Goal: Task Accomplishment & Management: Use online tool/utility

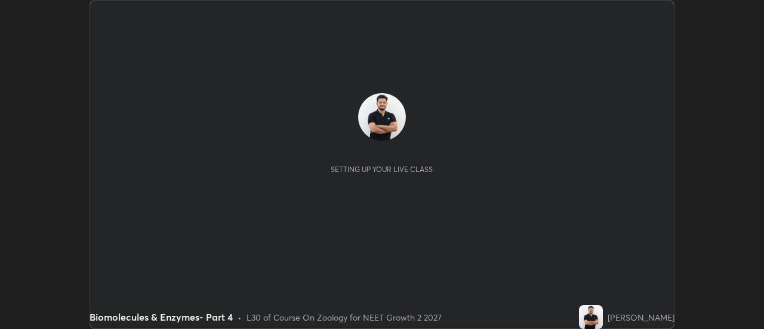
scroll to position [329, 764]
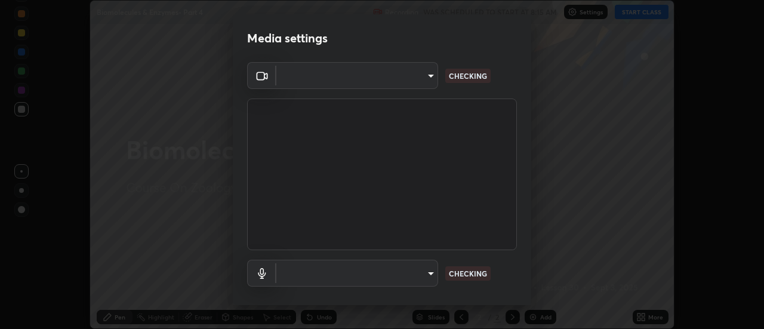
type input "4c72da43d9f8fe59a3f1c51c15ce5ef4700dc23536a29d5760a7834eb8cafeb2"
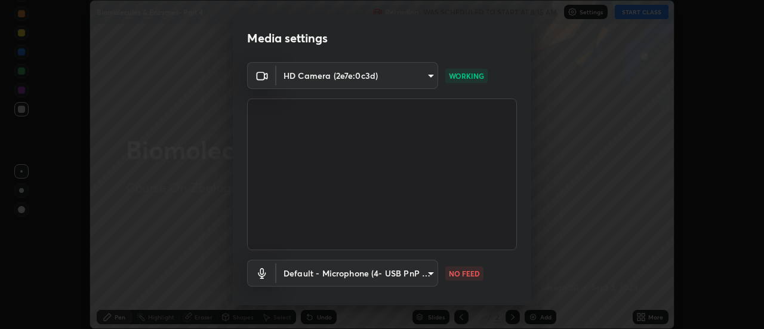
click at [425, 270] on body "Erase all Biomolecules & Enzymes- Part 4 Recording WAS SCHEDULED TO START AT 8:…" at bounding box center [382, 164] width 764 height 329
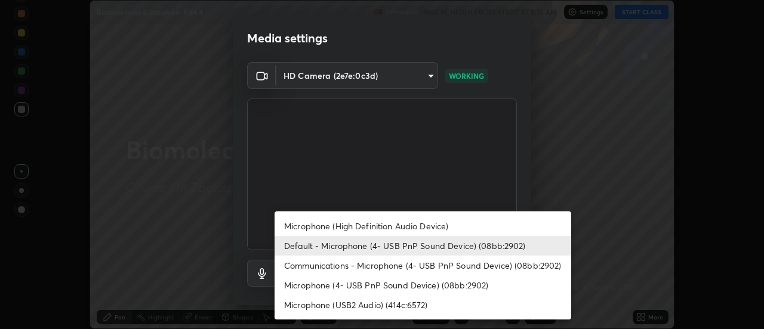
click at [391, 225] on li "Microphone (High Definition Audio Device)" at bounding box center [423, 226] width 297 height 20
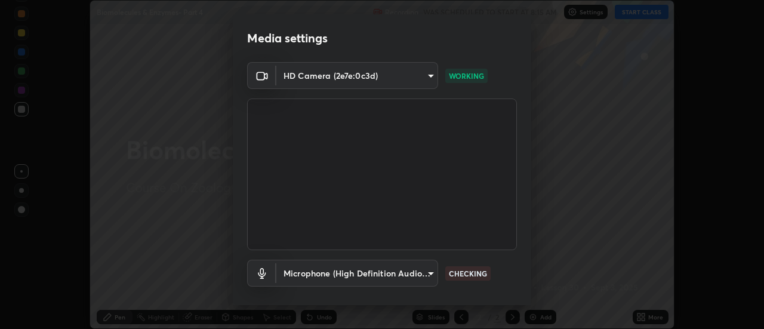
click at [400, 273] on body "Erase all Biomolecules & Enzymes- Part 4 Recording WAS SCHEDULED TO START AT 8:…" at bounding box center [382, 164] width 764 height 329
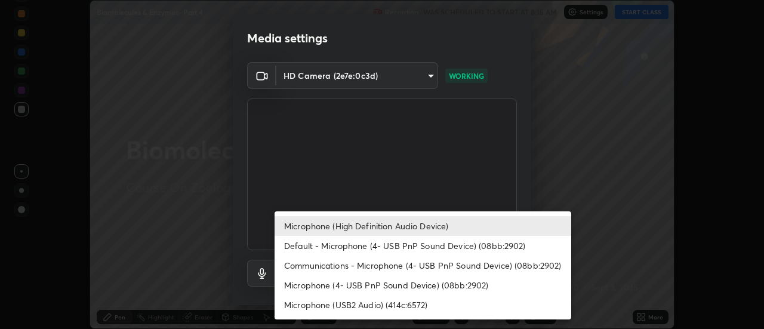
click at [373, 244] on li "Default - Microphone (4- USB PnP Sound Device) (08bb:2902)" at bounding box center [423, 246] width 297 height 20
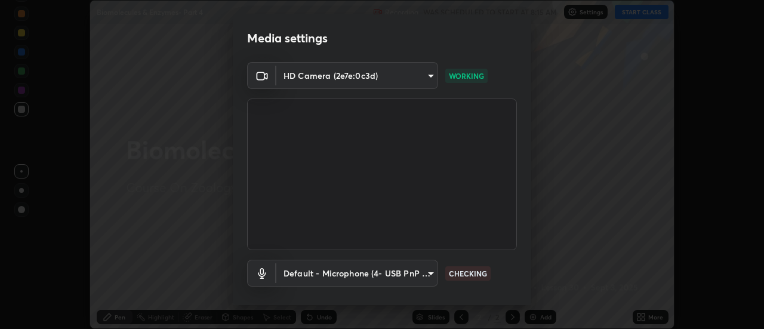
type input "default"
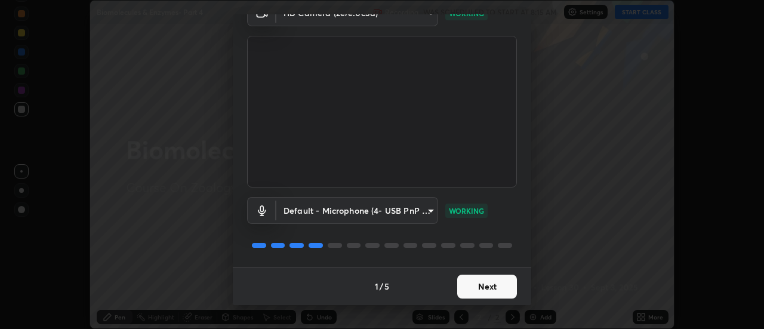
click at [507, 284] on button "Next" at bounding box center [487, 287] width 60 height 24
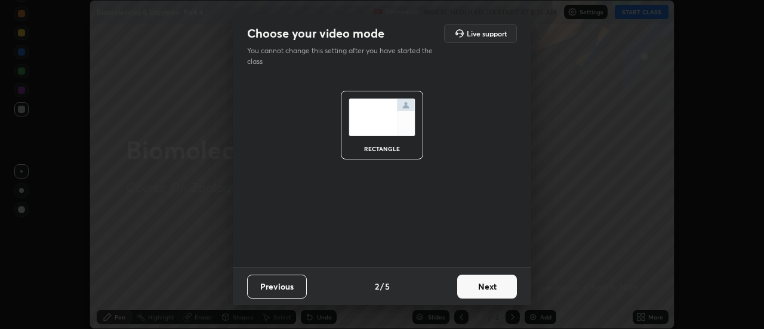
scroll to position [0, 0]
click at [512, 289] on button "Next" at bounding box center [487, 287] width 60 height 24
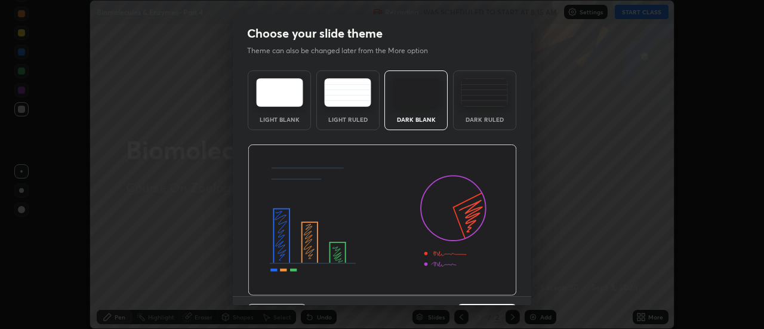
scroll to position [29, 0]
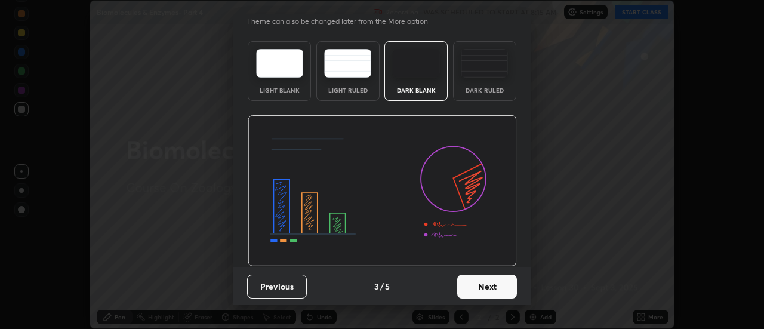
click at [509, 288] on button "Next" at bounding box center [487, 287] width 60 height 24
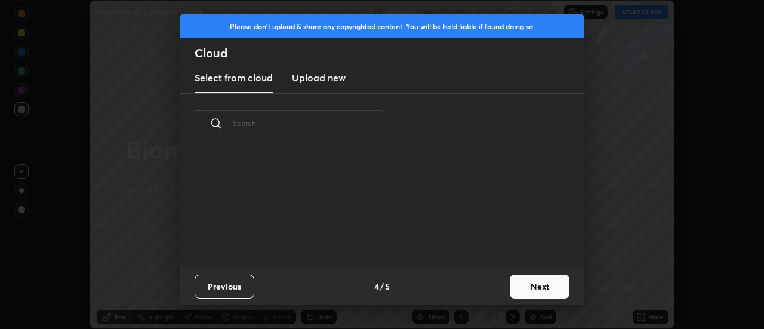
scroll to position [0, 0]
click at [532, 292] on button "Next" at bounding box center [540, 287] width 60 height 24
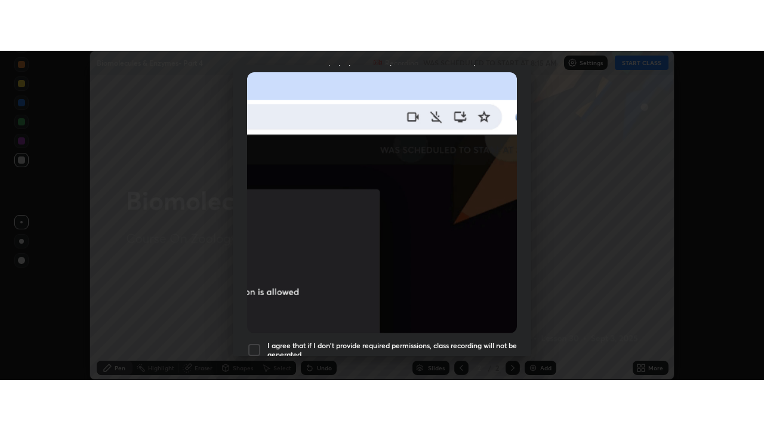
scroll to position [306, 0]
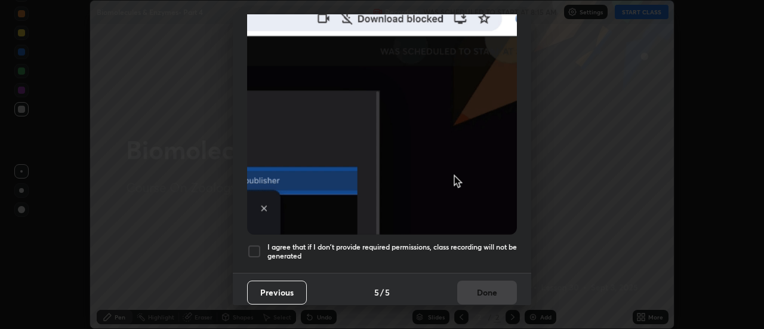
click at [254, 247] on div at bounding box center [254, 251] width 14 height 14
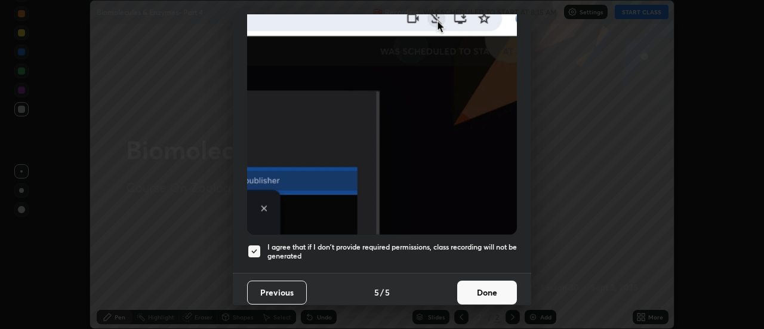
click at [506, 285] on button "Done" at bounding box center [487, 293] width 60 height 24
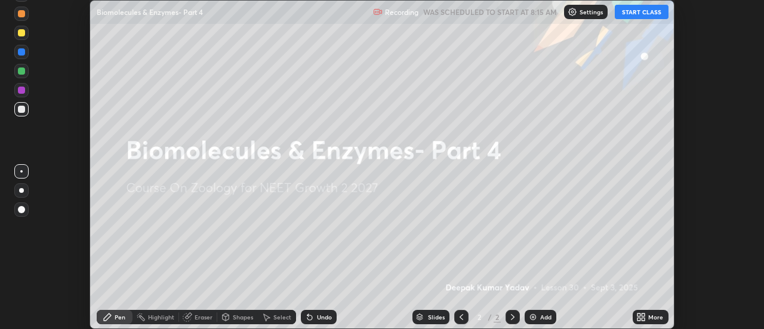
click at [643, 316] on icon at bounding box center [644, 315] width 3 height 3
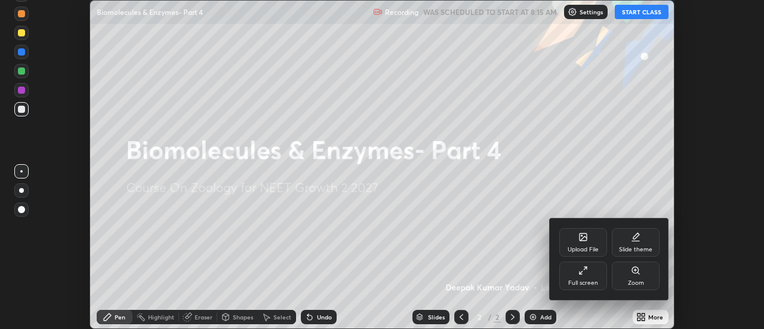
click at [597, 278] on div "Full screen" at bounding box center [584, 276] width 48 height 29
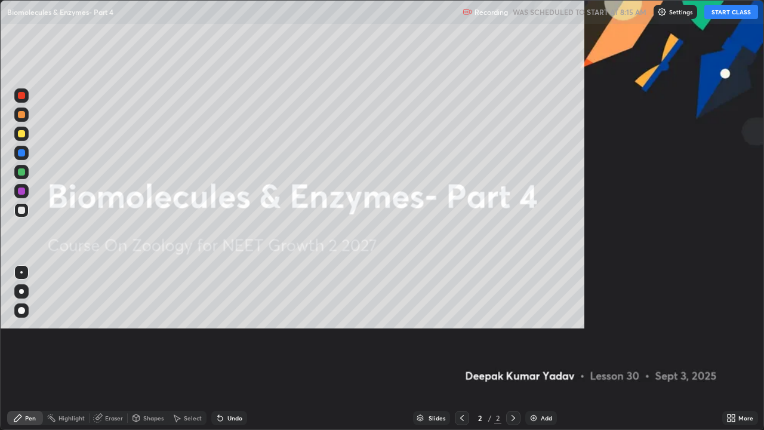
scroll to position [430, 764]
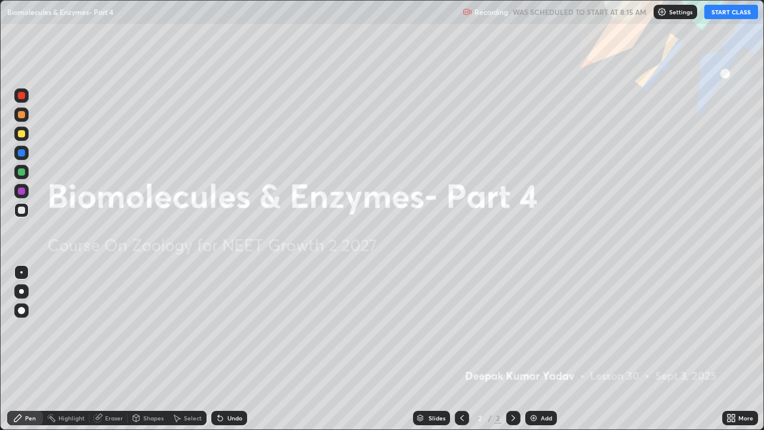
click at [532, 328] on img at bounding box center [534, 418] width 10 height 10
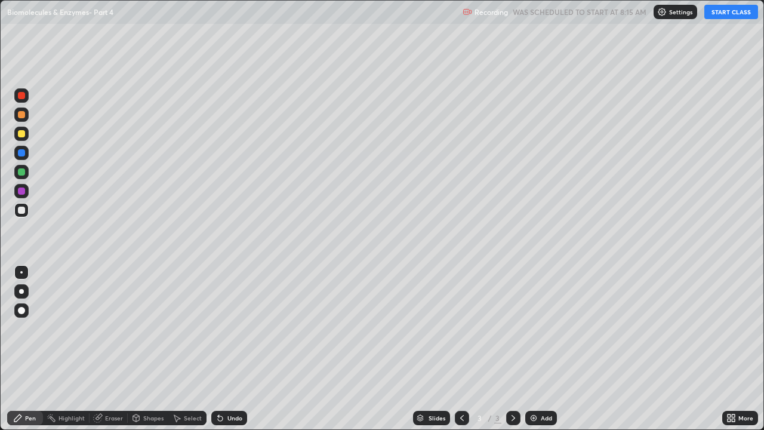
click at [35, 328] on div "Pen" at bounding box center [30, 418] width 11 height 6
click at [26, 310] on div at bounding box center [21, 310] width 14 height 14
click at [27, 119] on div at bounding box center [21, 114] width 14 height 14
click at [729, 14] on button "START CLASS" at bounding box center [732, 12] width 54 height 14
click at [26, 210] on div at bounding box center [21, 210] width 14 height 14
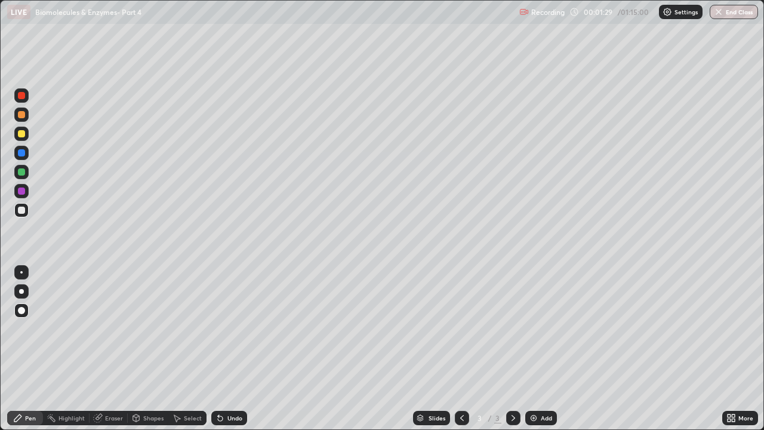
click at [23, 171] on div at bounding box center [21, 171] width 7 height 7
click at [220, 328] on icon at bounding box center [220, 418] width 5 height 5
click at [21, 134] on div at bounding box center [21, 133] width 7 height 7
click at [21, 173] on div at bounding box center [21, 171] width 7 height 7
click at [530, 328] on img at bounding box center [534, 418] width 10 height 10
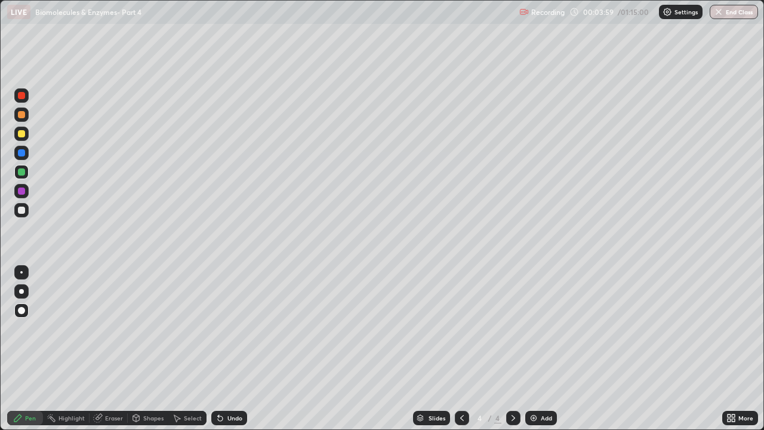
click at [20, 134] on div at bounding box center [21, 133] width 7 height 7
click at [219, 328] on icon at bounding box center [220, 418] width 5 height 5
click at [21, 173] on div at bounding box center [21, 171] width 7 height 7
click at [221, 328] on icon at bounding box center [221, 418] width 10 height 10
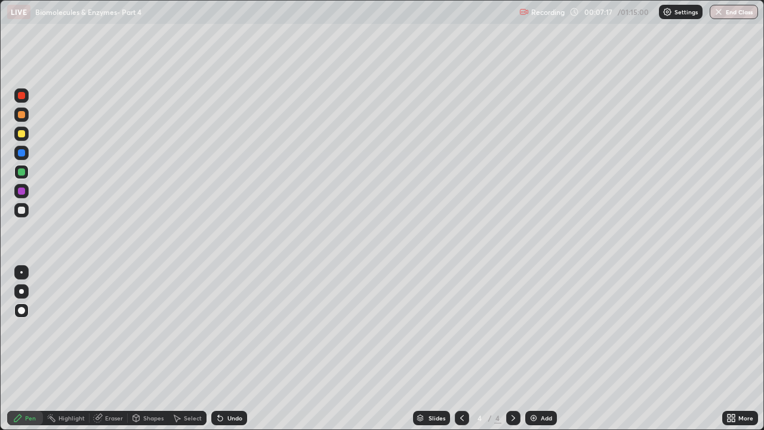
click at [23, 115] on div at bounding box center [21, 114] width 7 height 7
click at [225, 328] on div "Undo" at bounding box center [229, 418] width 36 height 14
click at [533, 328] on img at bounding box center [534, 418] width 10 height 10
click at [462, 328] on icon at bounding box center [462, 418] width 10 height 10
click at [506, 328] on div at bounding box center [513, 418] width 14 height 14
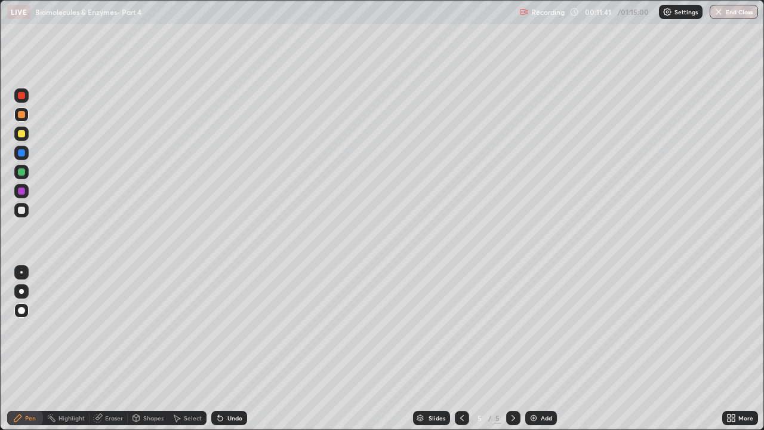
click at [23, 138] on div at bounding box center [21, 134] width 14 height 14
click at [220, 328] on icon at bounding box center [220, 418] width 5 height 5
click at [228, 328] on div "Undo" at bounding box center [235, 418] width 15 height 6
click at [21, 173] on div at bounding box center [21, 171] width 7 height 7
click at [103, 328] on div "Eraser" at bounding box center [109, 418] width 38 height 14
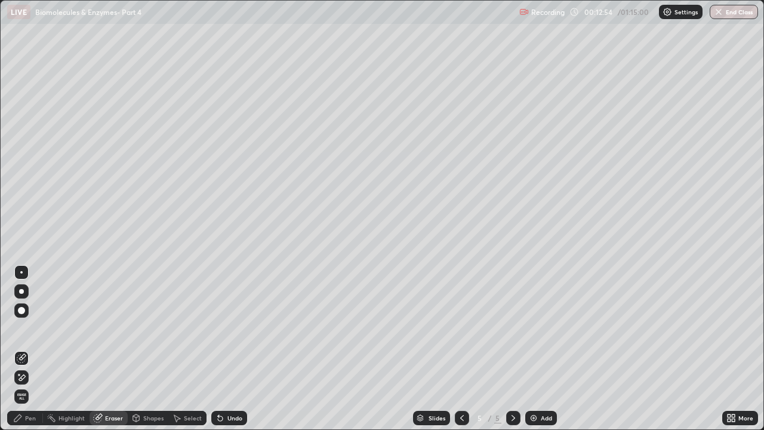
click at [38, 328] on div "Pen" at bounding box center [25, 418] width 36 height 14
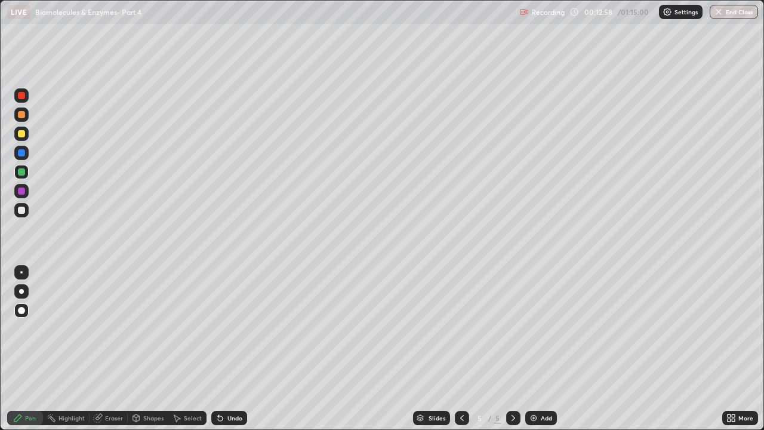
click at [21, 211] on div at bounding box center [21, 210] width 7 height 7
click at [219, 328] on div "Undo" at bounding box center [229, 418] width 36 height 14
click at [21, 97] on div at bounding box center [21, 95] width 7 height 7
click at [106, 328] on div "Eraser" at bounding box center [114, 418] width 18 height 6
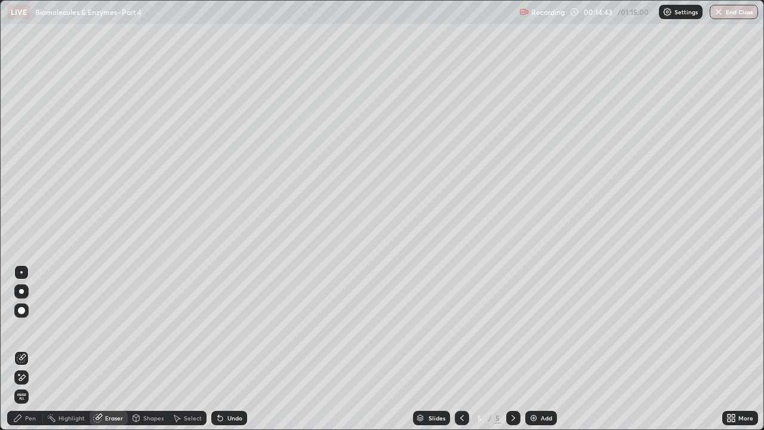
click at [27, 328] on div "Pen" at bounding box center [30, 418] width 11 height 6
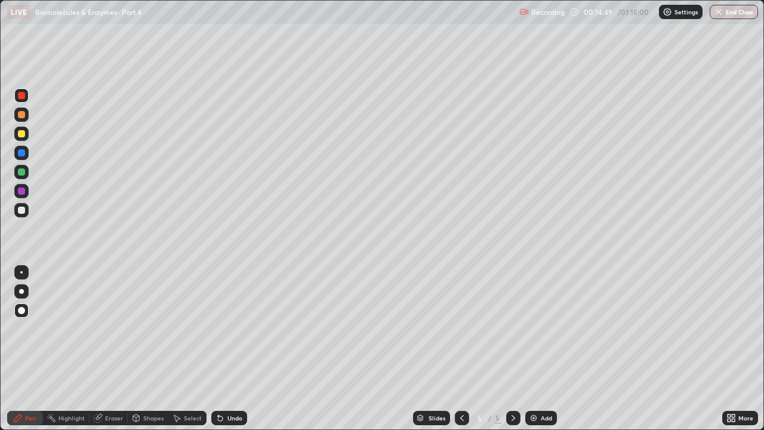
click at [108, 328] on div "Eraser" at bounding box center [109, 418] width 38 height 14
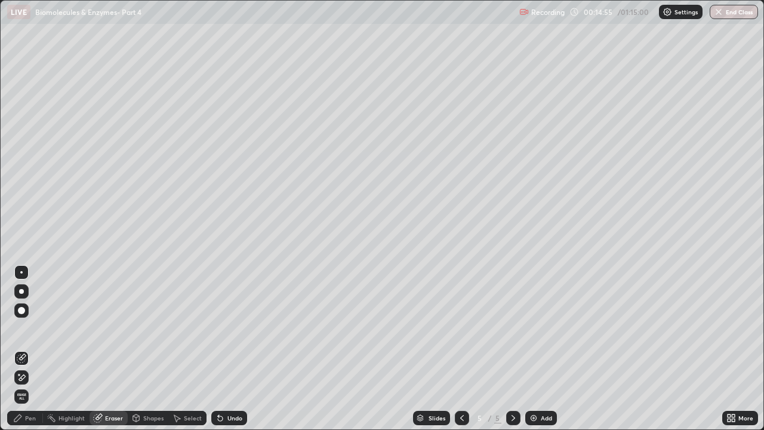
click at [23, 328] on icon at bounding box center [18, 418] width 10 height 10
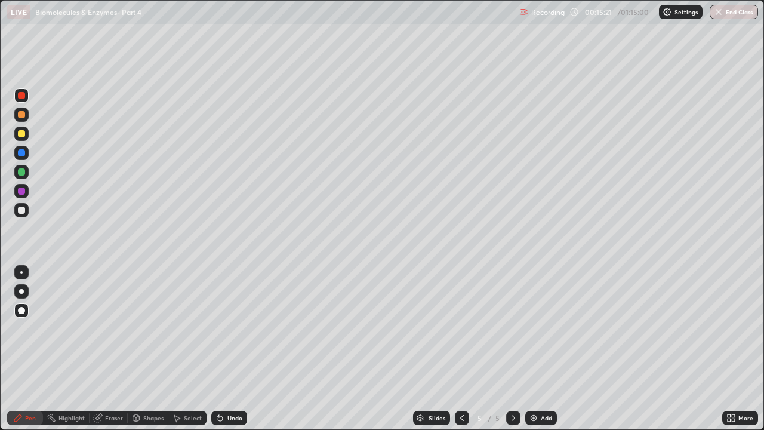
click at [115, 328] on div "Eraser" at bounding box center [109, 418] width 38 height 14
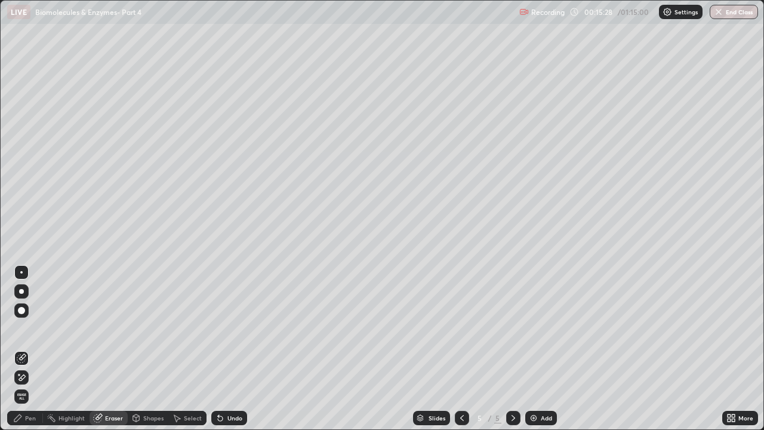
click at [30, 328] on div "Pen" at bounding box center [30, 418] width 11 height 6
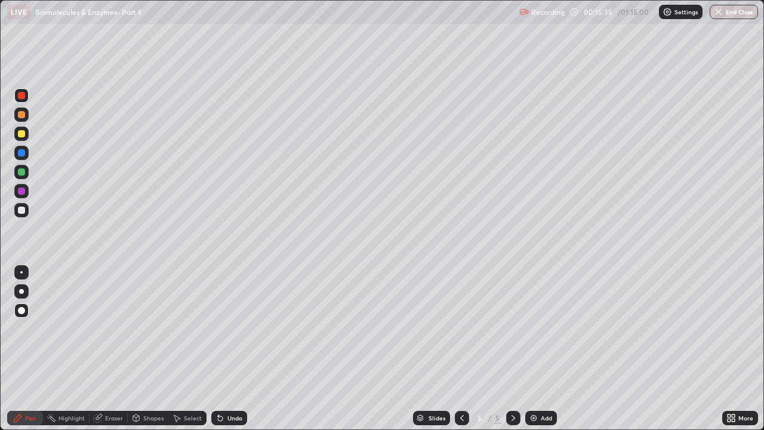
click at [100, 328] on icon at bounding box center [99, 417] width 7 height 6
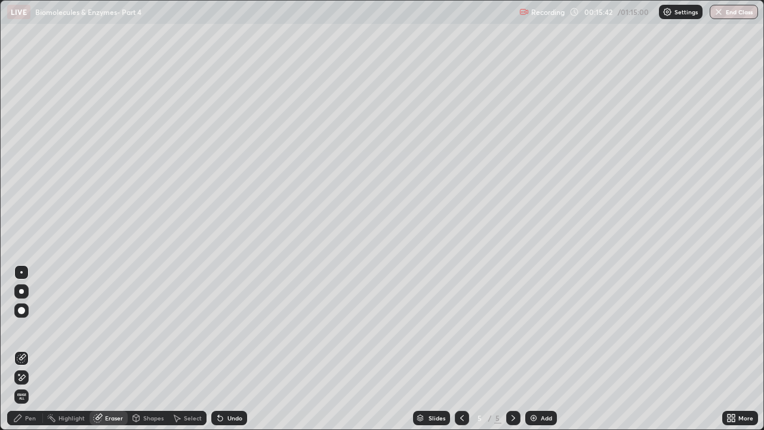
click at [33, 328] on div "Pen" at bounding box center [30, 418] width 11 height 6
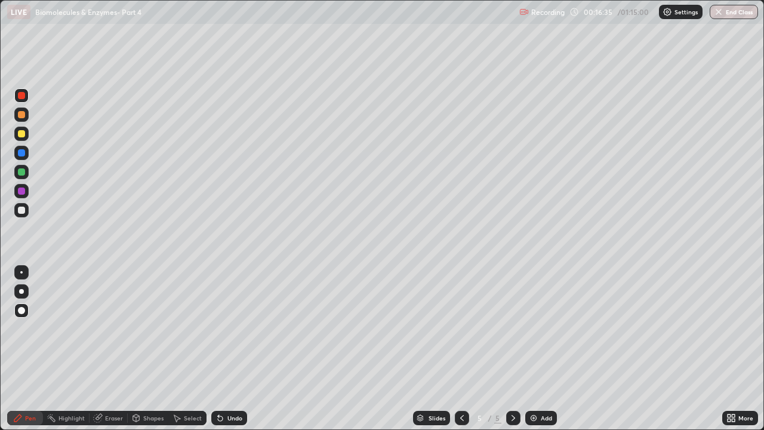
click at [531, 328] on img at bounding box center [534, 418] width 10 height 10
click at [462, 328] on icon at bounding box center [462, 418] width 10 height 10
click at [455, 328] on div at bounding box center [462, 418] width 14 height 14
click at [512, 328] on icon at bounding box center [514, 418] width 10 height 10
click at [22, 172] on div at bounding box center [21, 171] width 7 height 7
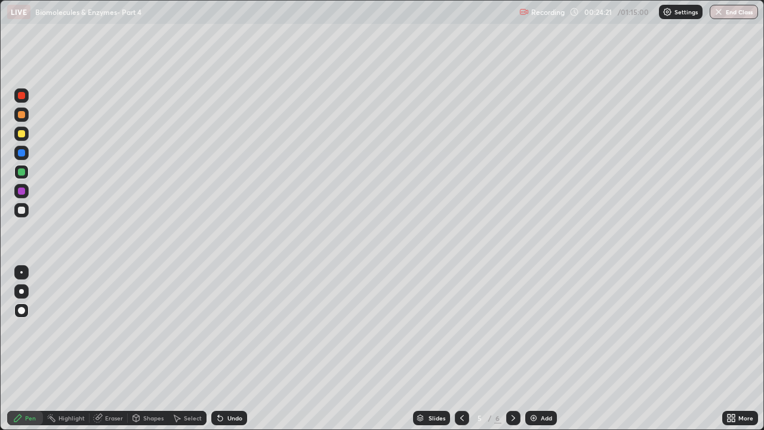
click at [535, 328] on img at bounding box center [534, 418] width 10 height 10
click at [23, 134] on div at bounding box center [21, 133] width 7 height 7
click at [22, 96] on div at bounding box center [21, 95] width 7 height 7
click at [457, 328] on icon at bounding box center [462, 418] width 10 height 10
click at [535, 328] on img at bounding box center [534, 418] width 10 height 10
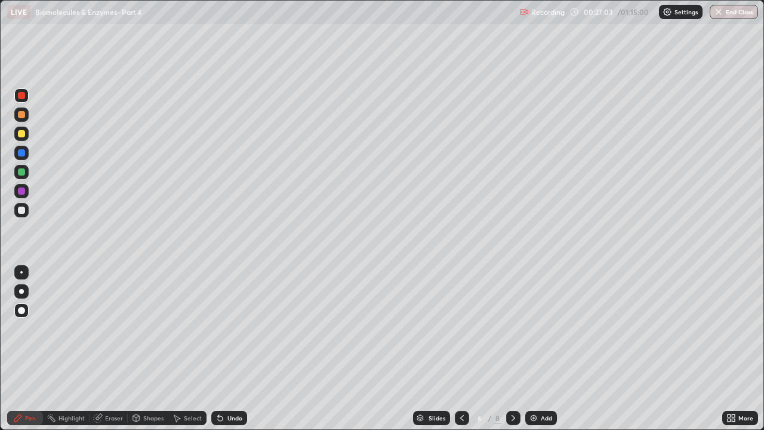
click at [21, 172] on div at bounding box center [21, 171] width 7 height 7
click at [20, 137] on div at bounding box center [21, 133] width 7 height 7
click at [20, 96] on div at bounding box center [21, 95] width 7 height 7
click at [536, 328] on img at bounding box center [534, 418] width 10 height 10
click at [21, 134] on div at bounding box center [21, 133] width 7 height 7
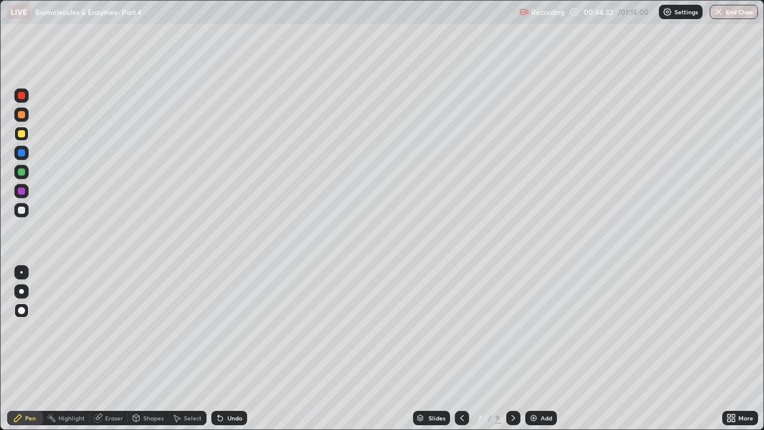
click at [19, 171] on div at bounding box center [21, 171] width 7 height 7
click at [23, 211] on div at bounding box center [21, 210] width 7 height 7
click at [218, 328] on icon at bounding box center [218, 415] width 1 height 1
click at [220, 328] on icon at bounding box center [220, 418] width 5 height 5
click at [221, 328] on icon at bounding box center [221, 418] width 10 height 10
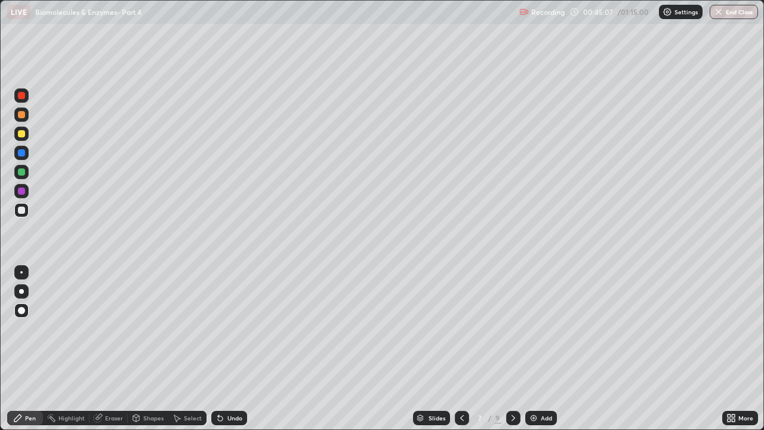
click at [218, 328] on icon at bounding box center [218, 415] width 1 height 1
click at [21, 173] on div at bounding box center [21, 171] width 7 height 7
click at [530, 328] on img at bounding box center [534, 418] width 10 height 10
click at [23, 116] on div at bounding box center [21, 114] width 7 height 7
click at [26, 171] on div at bounding box center [21, 172] width 14 height 14
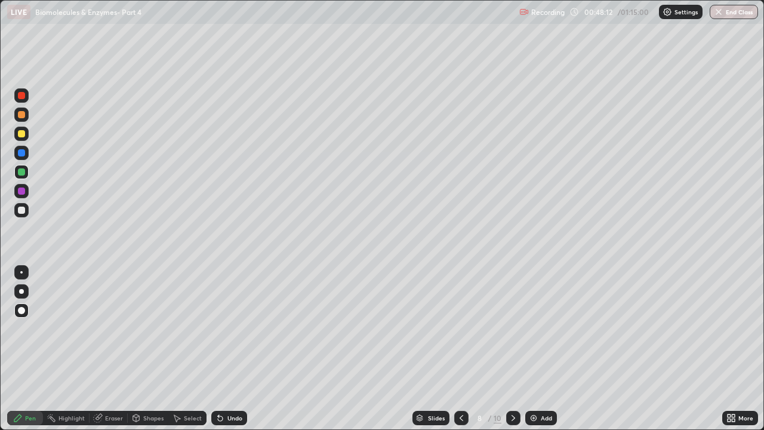
click at [21, 134] on div at bounding box center [21, 133] width 7 height 7
click at [218, 328] on icon at bounding box center [218, 415] width 1 height 1
click at [23, 173] on div at bounding box center [21, 171] width 7 height 7
click at [26, 97] on div at bounding box center [21, 95] width 14 height 14
click at [24, 153] on div at bounding box center [21, 152] width 7 height 7
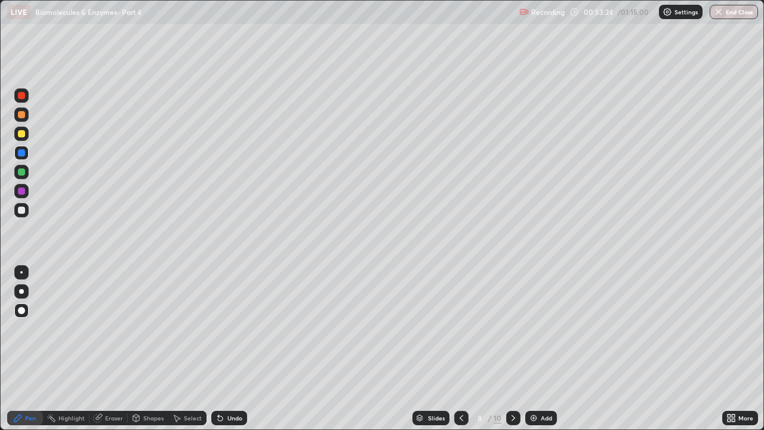
click at [218, 328] on icon at bounding box center [218, 415] width 1 height 1
click at [218, 328] on icon at bounding box center [220, 418] width 5 height 5
click at [26, 173] on div at bounding box center [21, 172] width 14 height 14
click at [116, 328] on div "Eraser" at bounding box center [114, 418] width 18 height 6
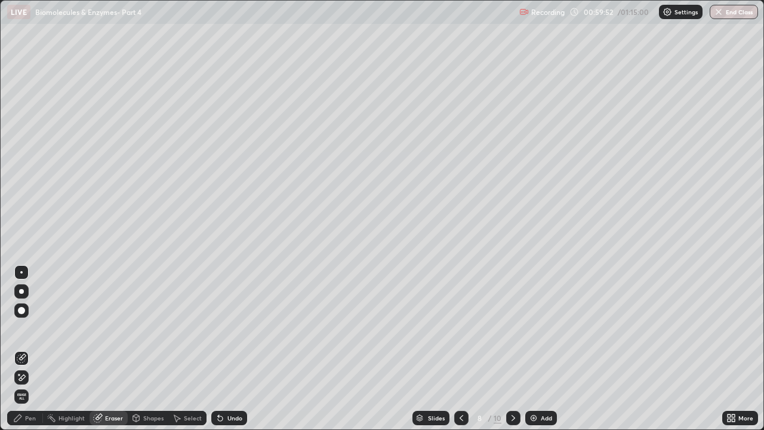
click at [32, 328] on div "Pen" at bounding box center [30, 418] width 11 height 6
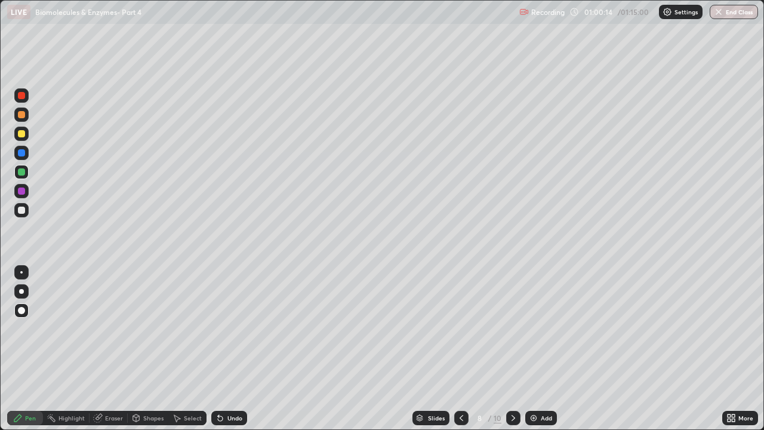
click at [536, 328] on img at bounding box center [534, 418] width 10 height 10
click at [22, 96] on div at bounding box center [21, 95] width 7 height 7
click at [220, 328] on icon at bounding box center [220, 418] width 5 height 5
click at [531, 328] on img at bounding box center [534, 418] width 10 height 10
click at [24, 131] on div at bounding box center [21, 133] width 7 height 7
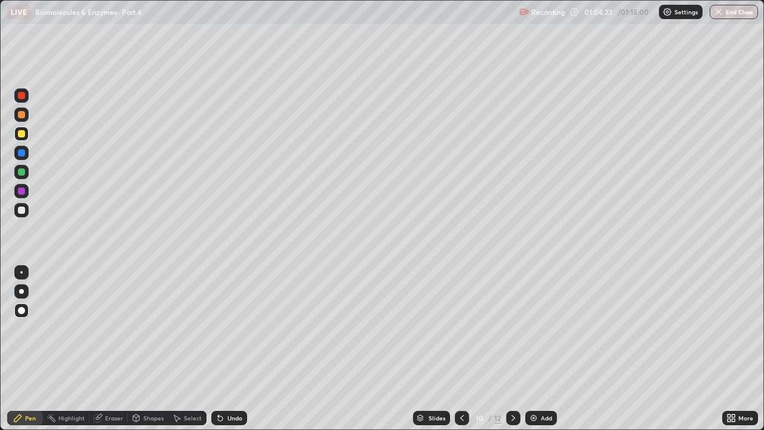
click at [24, 173] on div at bounding box center [21, 171] width 7 height 7
click at [21, 95] on div at bounding box center [21, 95] width 7 height 7
click at [19, 97] on div at bounding box center [21, 95] width 7 height 7
click at [20, 207] on div at bounding box center [21, 210] width 7 height 7
click at [23, 171] on div at bounding box center [21, 171] width 7 height 7
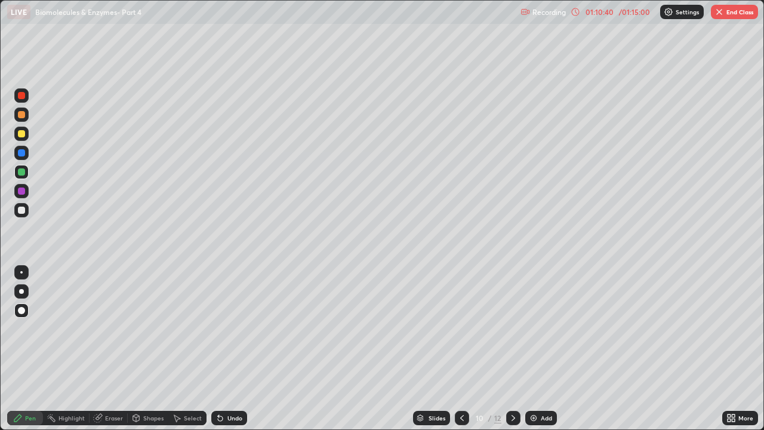
click at [140, 328] on div "Shapes" at bounding box center [148, 418] width 41 height 14
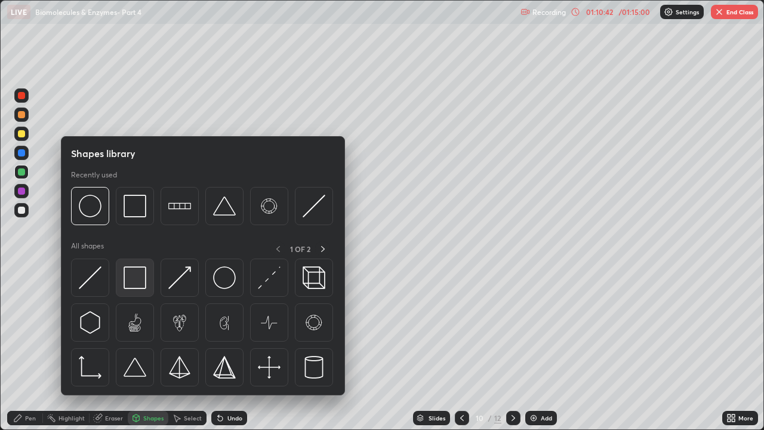
click at [142, 279] on img at bounding box center [135, 277] width 23 height 23
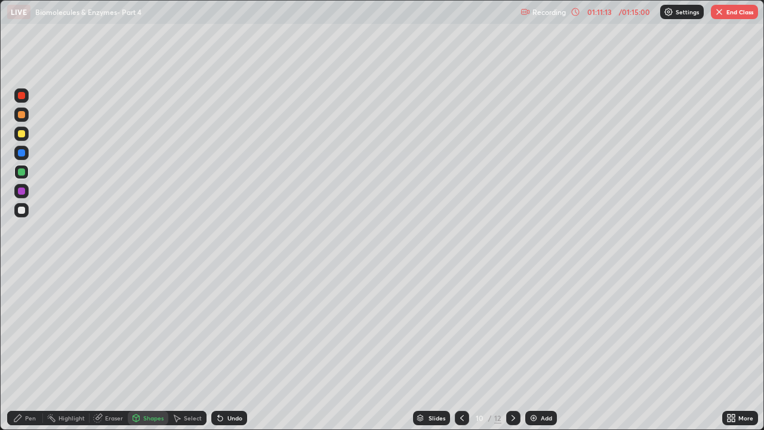
click at [21, 156] on div at bounding box center [21, 152] width 7 height 7
click at [20, 210] on div at bounding box center [21, 210] width 7 height 7
click at [27, 328] on div "Pen" at bounding box center [30, 418] width 11 height 6
click at [736, 14] on button "End Class" at bounding box center [734, 12] width 47 height 14
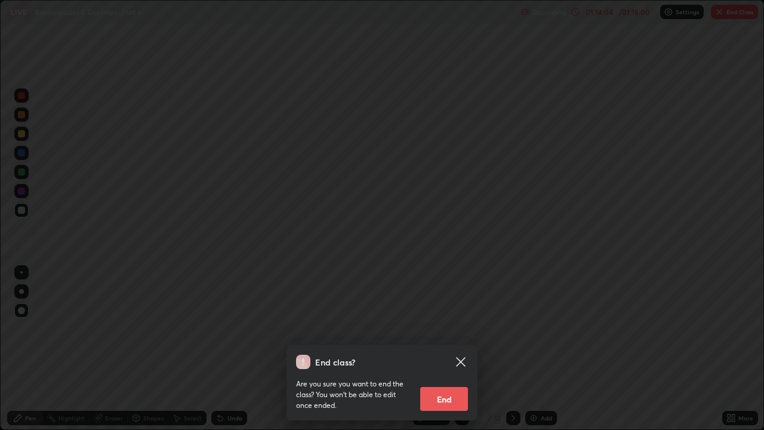
click at [456, 328] on button "End" at bounding box center [444, 399] width 48 height 24
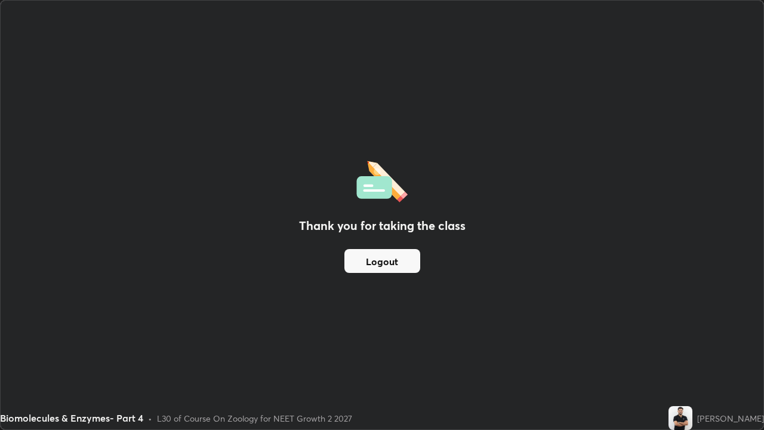
click at [403, 269] on button "Logout" at bounding box center [383, 261] width 76 height 24
